Goal: Task Accomplishment & Management: Manage account settings

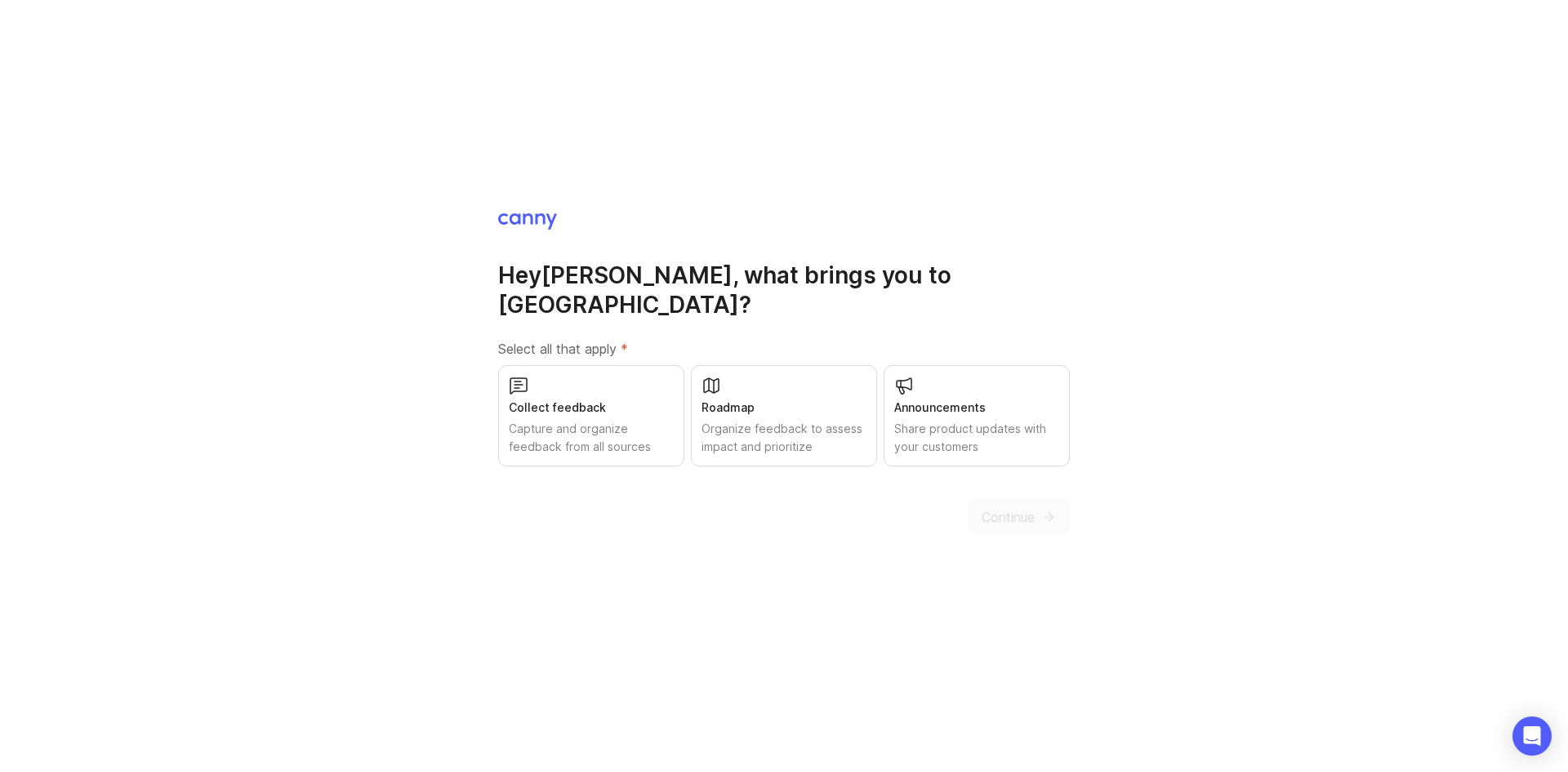
click at [621, 402] on div "Collect feedback Capture and organize feedback from all sources" at bounding box center [591, 416] width 186 height 101
click at [1028, 507] on span "Continue" at bounding box center [1008, 517] width 53 height 19
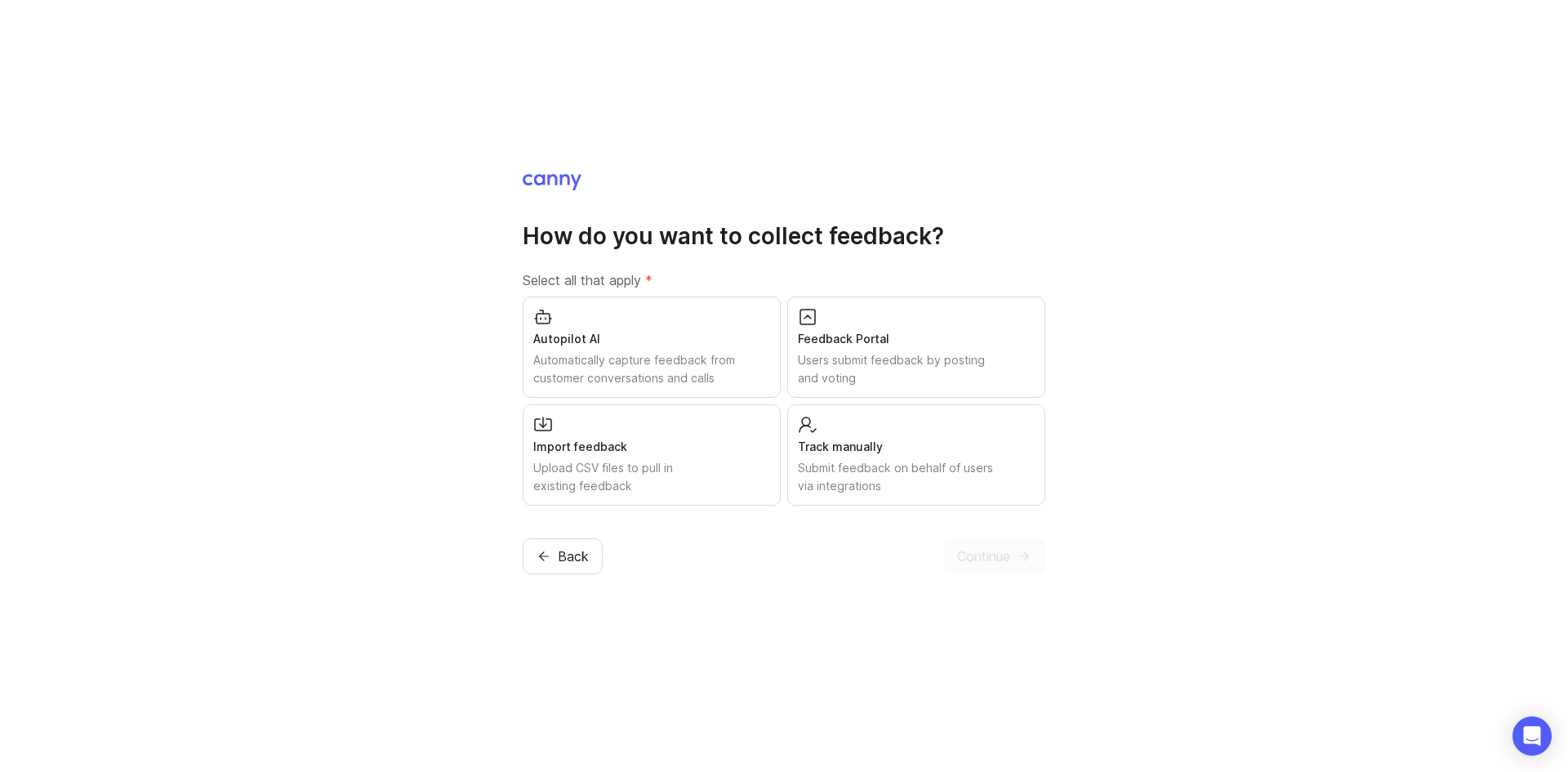
click at [853, 429] on div "Track manually Submit feedback on behalf of users via integrations" at bounding box center [915, 455] width 258 height 101
click at [1007, 540] on button "Continue" at bounding box center [994, 555] width 102 height 36
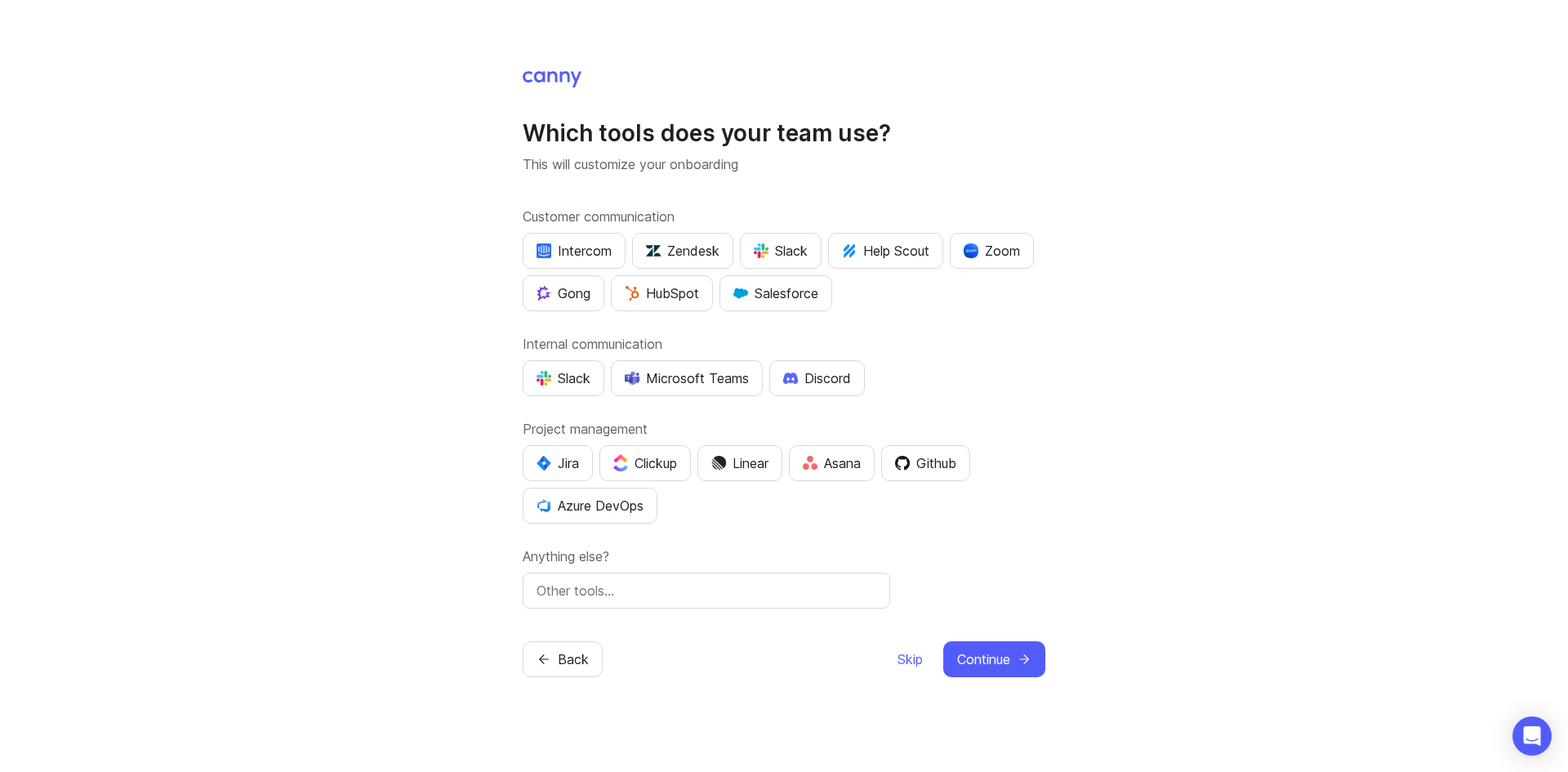
click at [915, 662] on span "Skip" at bounding box center [910, 658] width 25 height 19
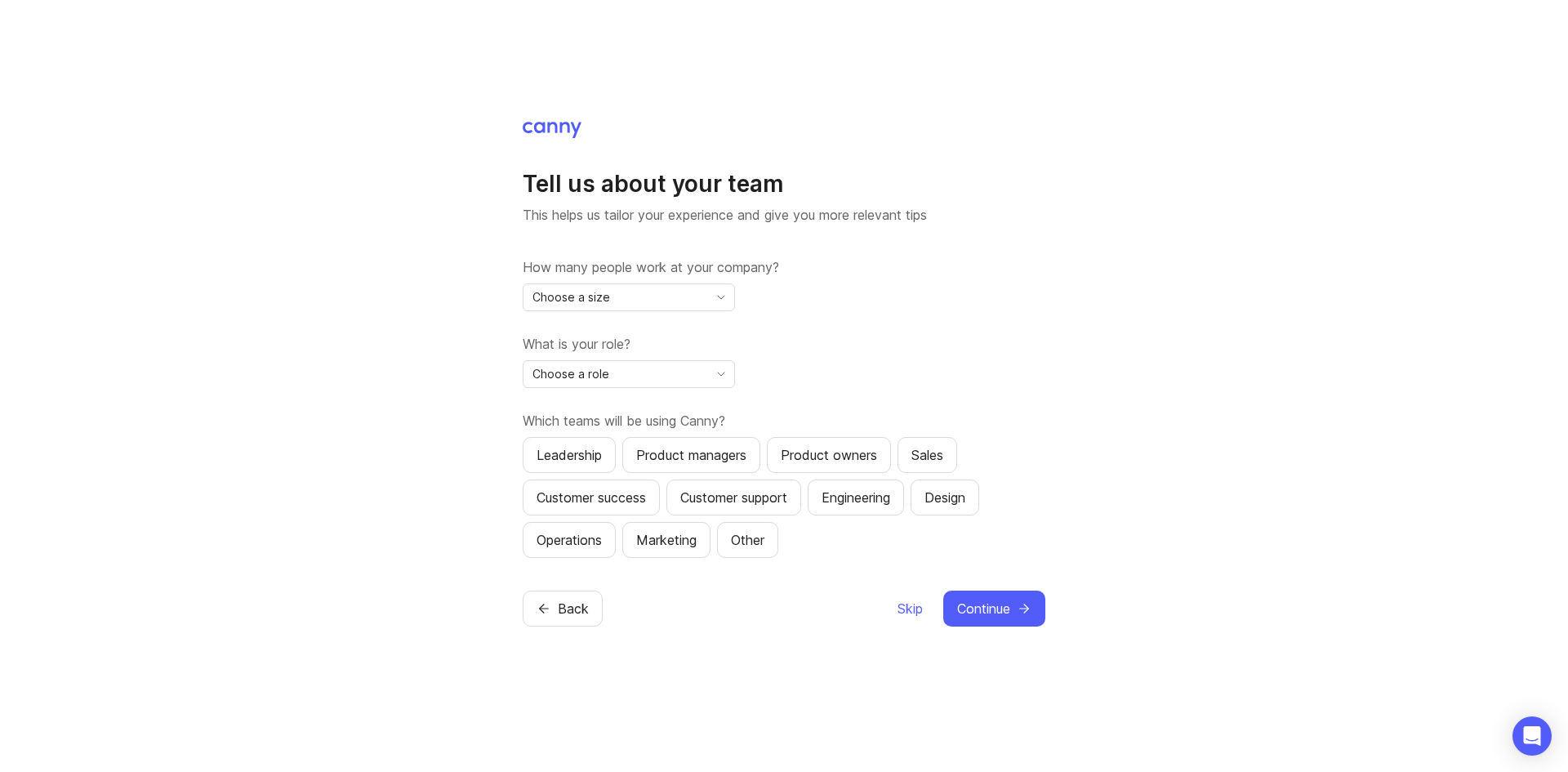
click at [651, 300] on div "Choose a size" at bounding box center [615, 297] width 184 height 26
click at [909, 610] on span "Skip" at bounding box center [910, 608] width 25 height 19
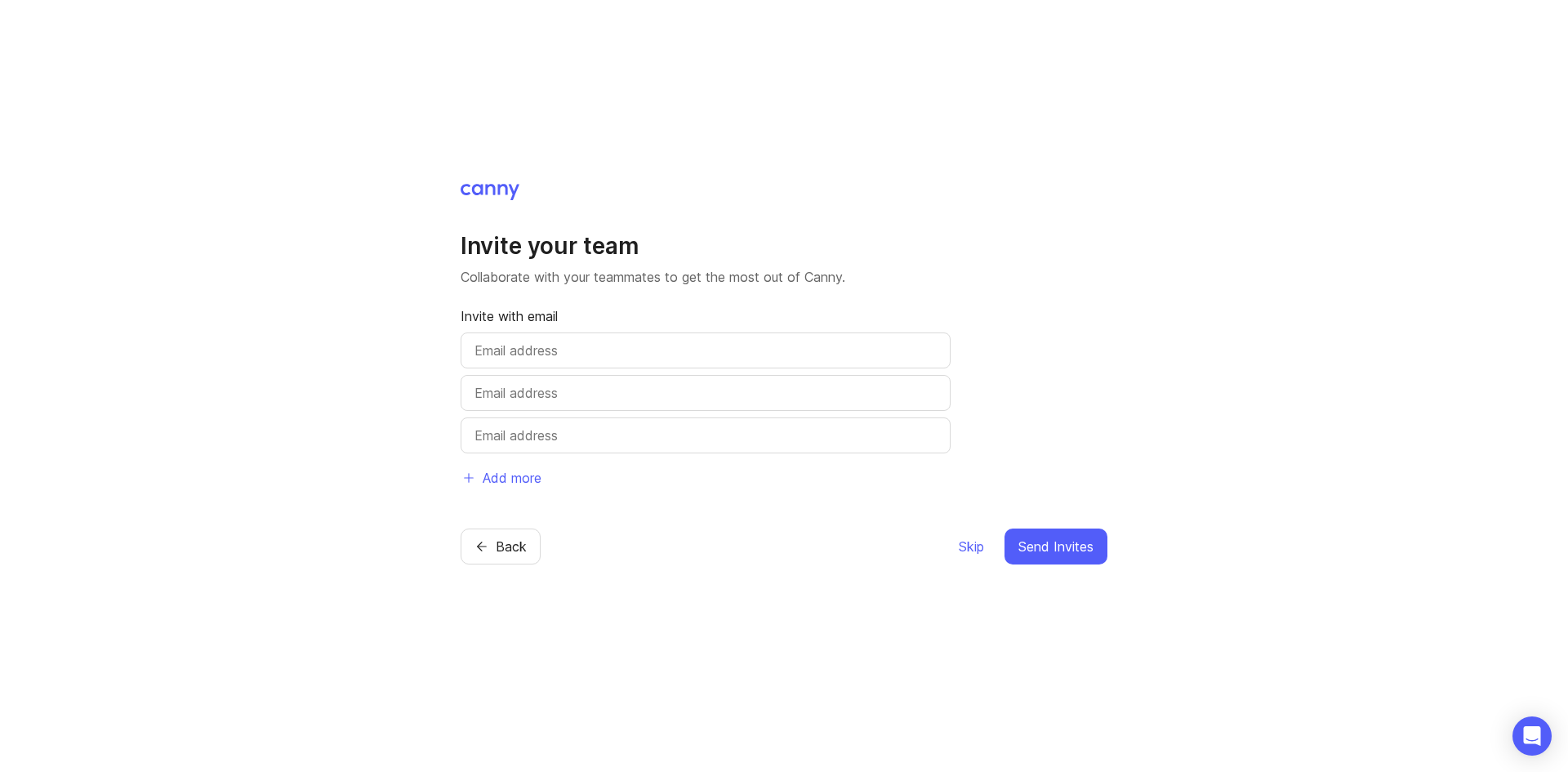
click at [970, 541] on span "Skip" at bounding box center [971, 546] width 25 height 19
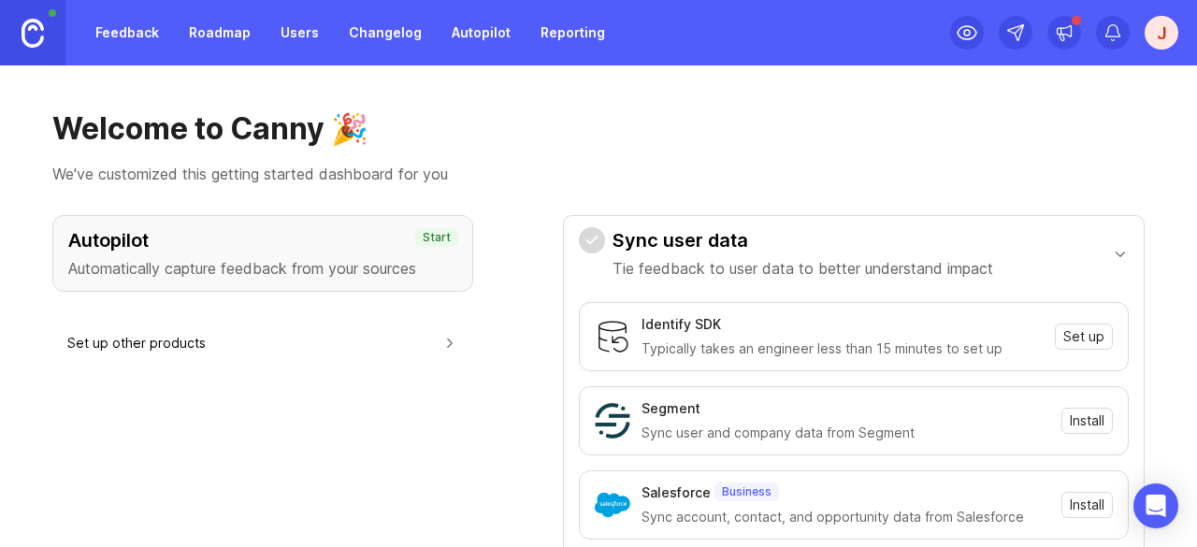
click at [647, 169] on p "We've customized this getting started dashboard for you" at bounding box center [598, 174] width 1092 height 22
click at [38, 32] on img at bounding box center [33, 33] width 22 height 29
click at [8, 23] on link at bounding box center [32, 32] width 65 height 65
click at [32, 36] on img at bounding box center [33, 33] width 22 height 29
click at [1153, 27] on div "J" at bounding box center [1161, 33] width 34 height 34
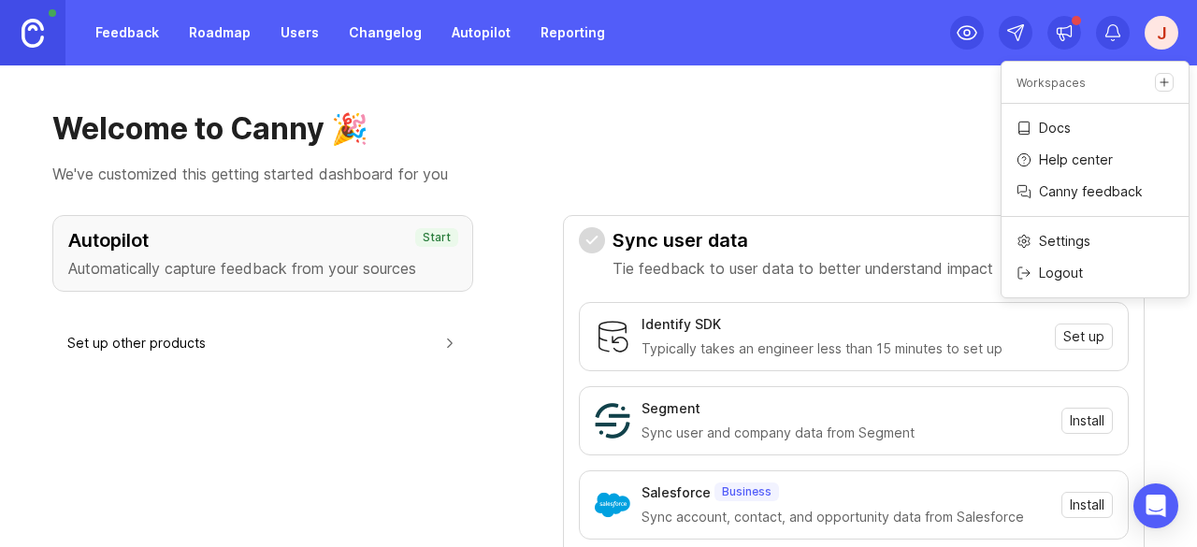
click at [1079, 127] on link "Docs" at bounding box center [1094, 128] width 187 height 30
